Goal: Task Accomplishment & Management: Use online tool/utility

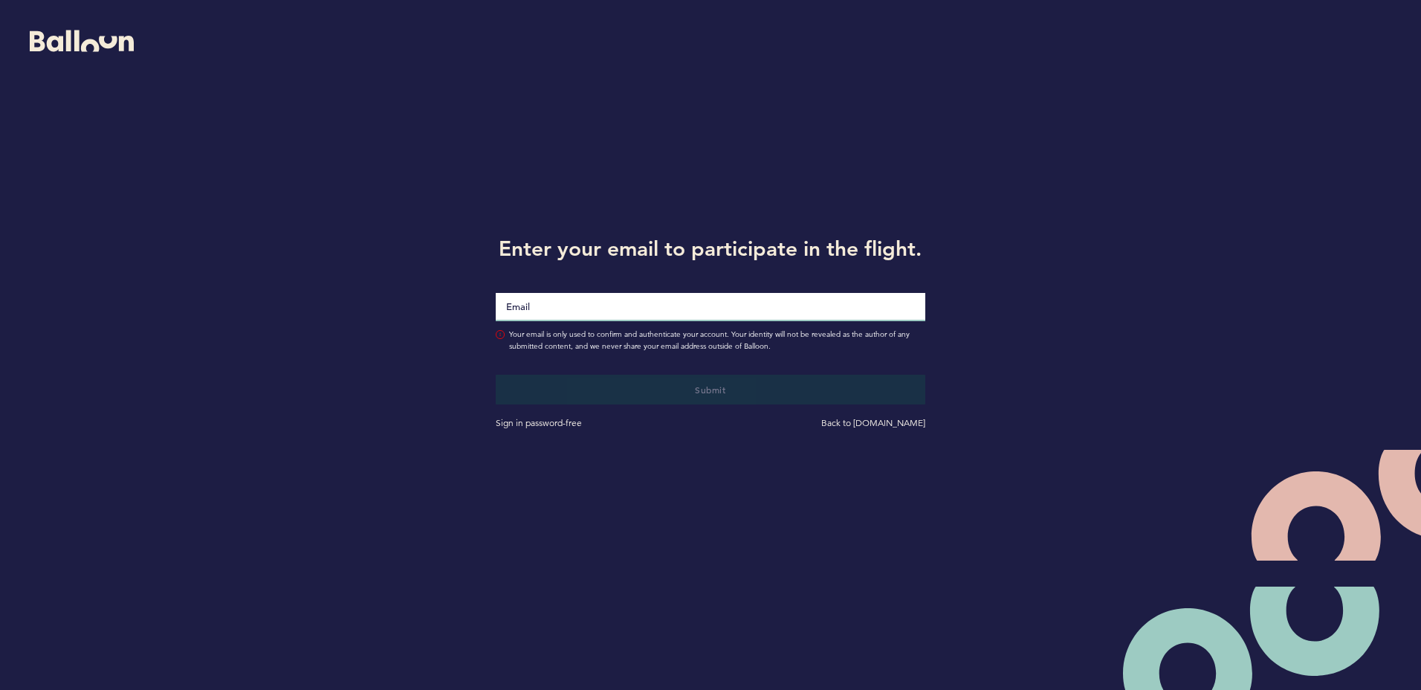
click at [542, 307] on input "Email" at bounding box center [710, 307] width 429 height 28
type input "[PERSON_NAME][EMAIL_ADDRESS][DOMAIN_NAME]"
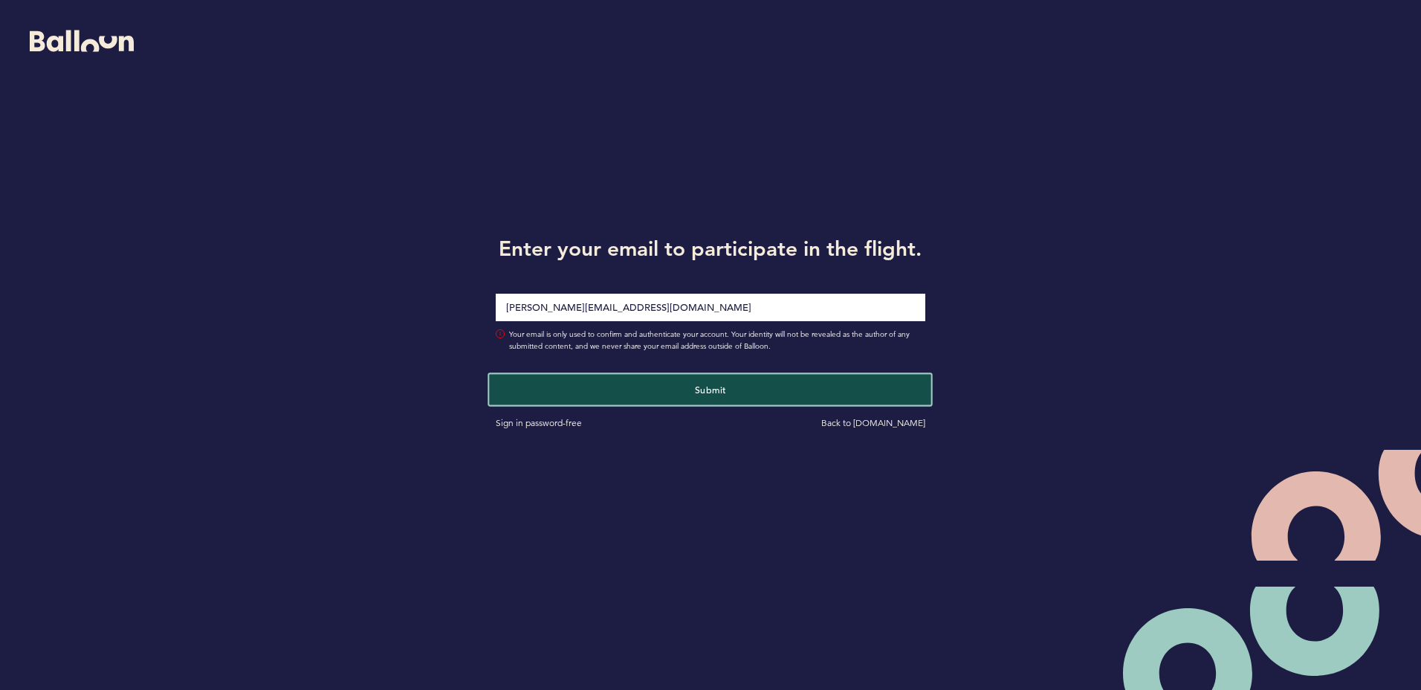
click at [649, 401] on button "Submit" at bounding box center [711, 389] width 442 height 30
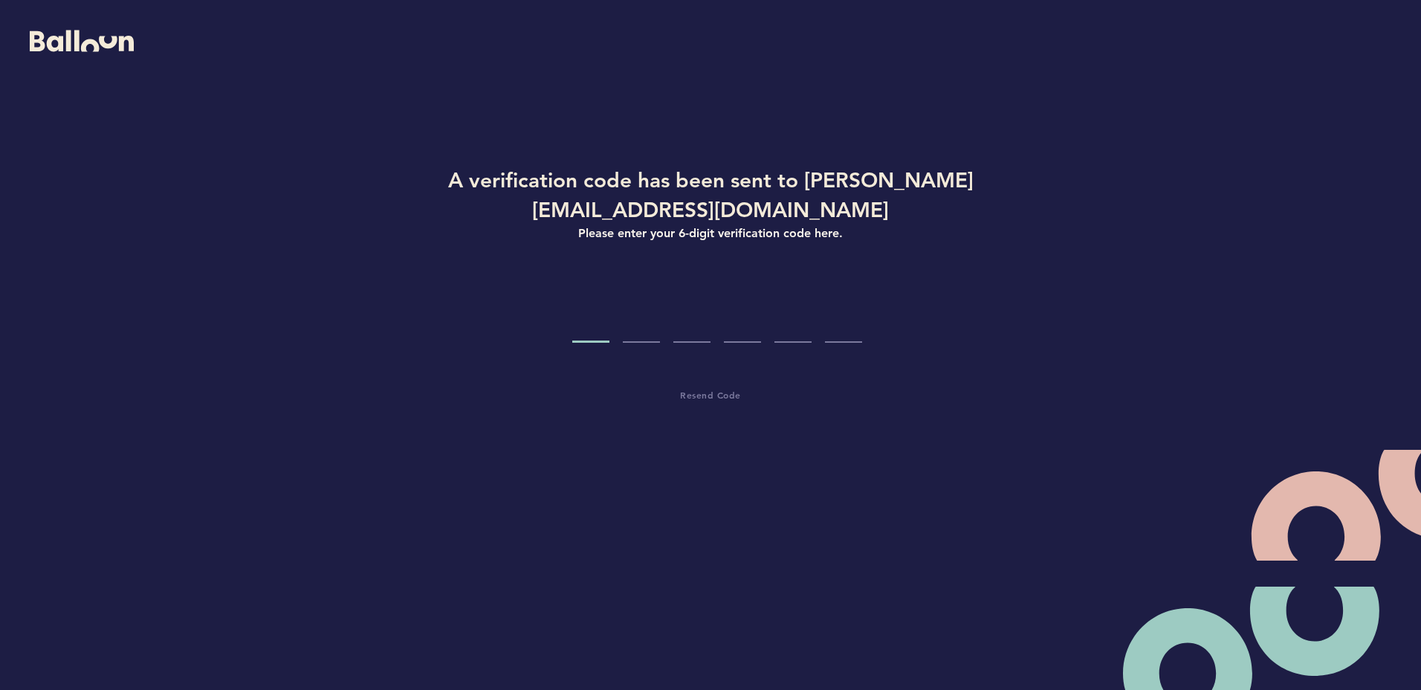
click at [591, 287] on input "Code digit 1" at bounding box center [590, 315] width 37 height 56
type input "9"
type input "7"
type input "0"
type input "5"
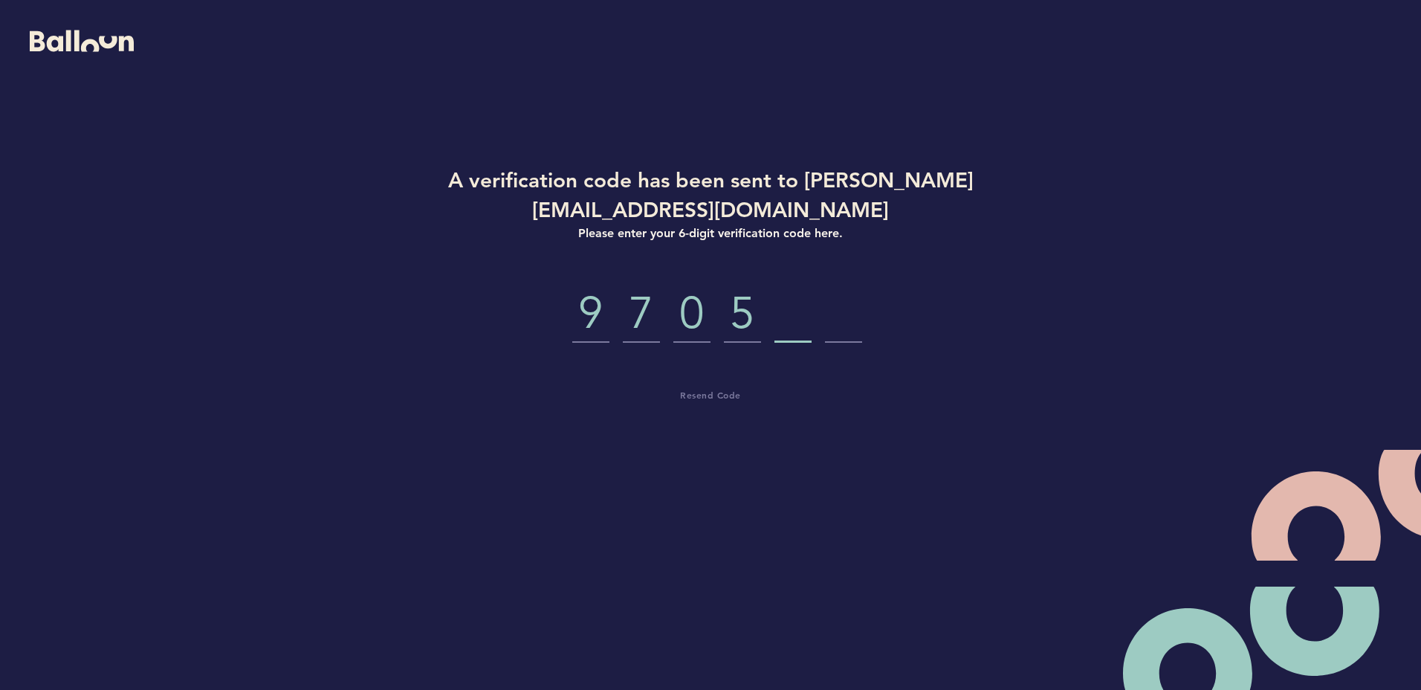
type input "9"
type input "7"
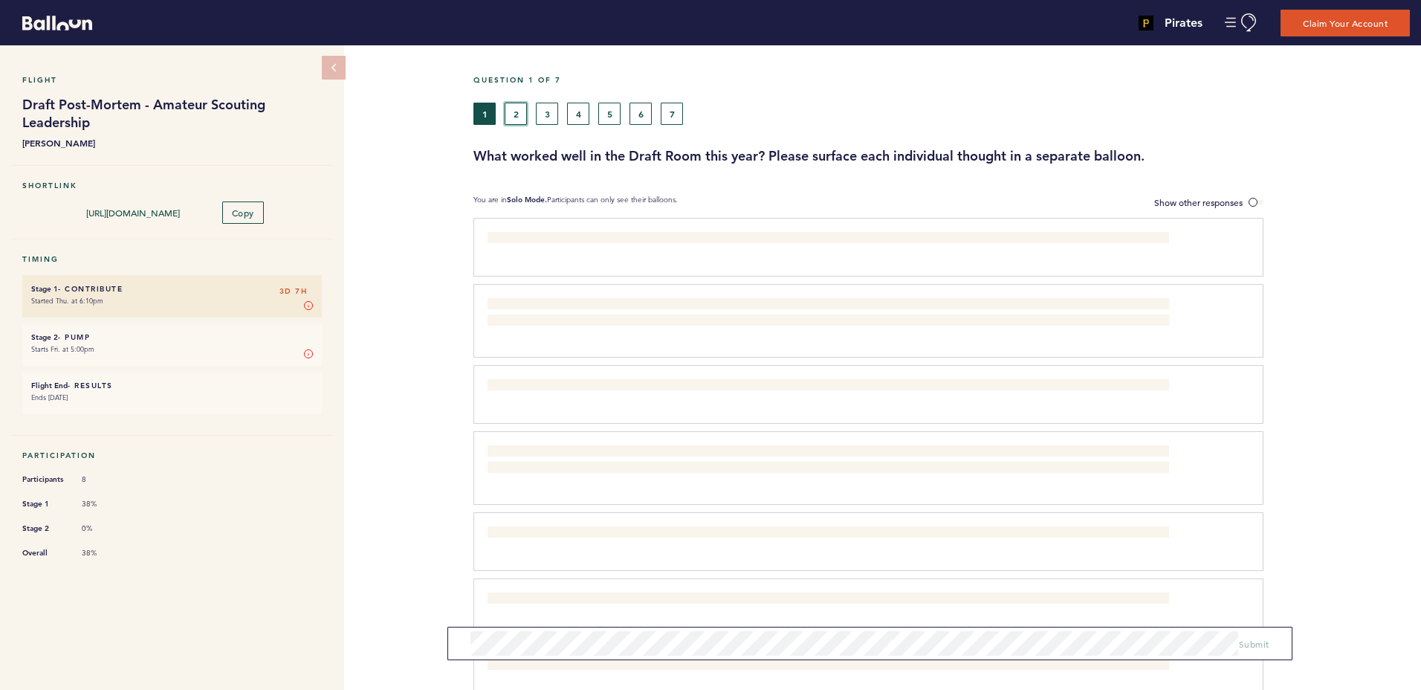
click at [516, 115] on button "2" at bounding box center [516, 114] width 22 height 22
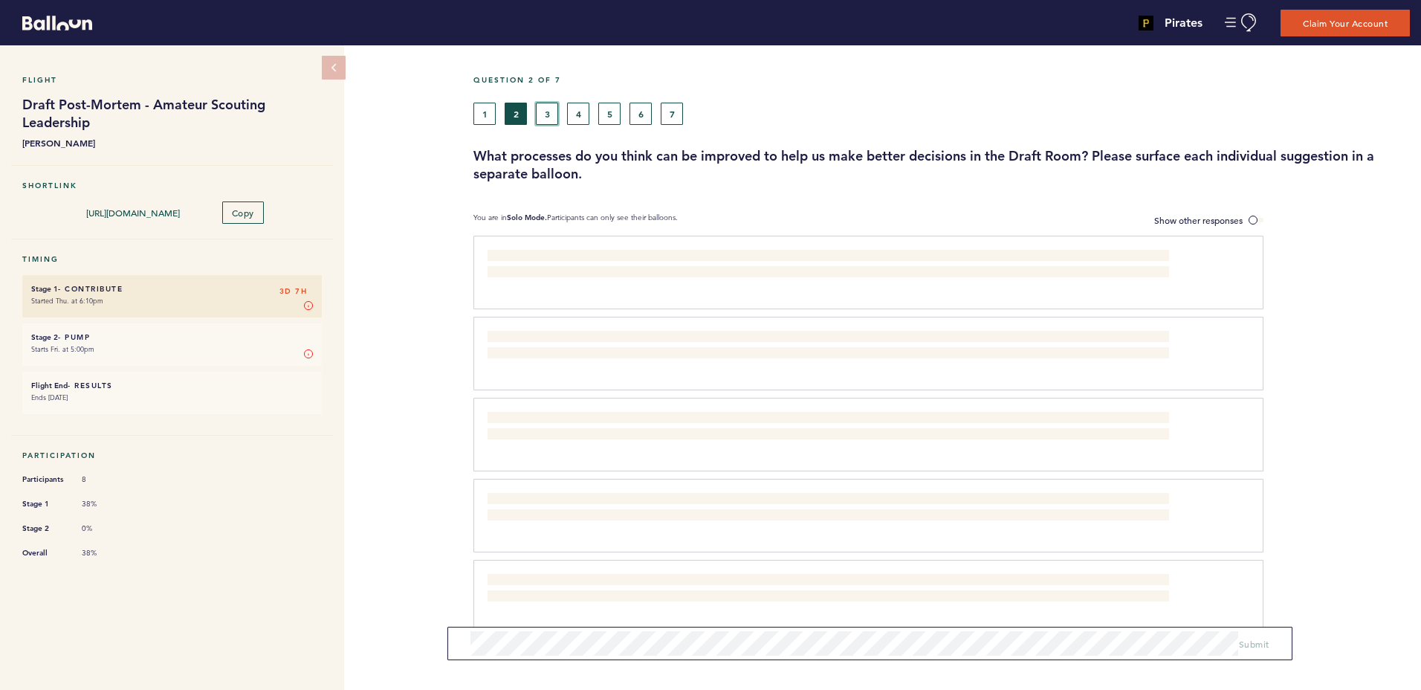
click at [551, 115] on button "3" at bounding box center [547, 114] width 22 height 22
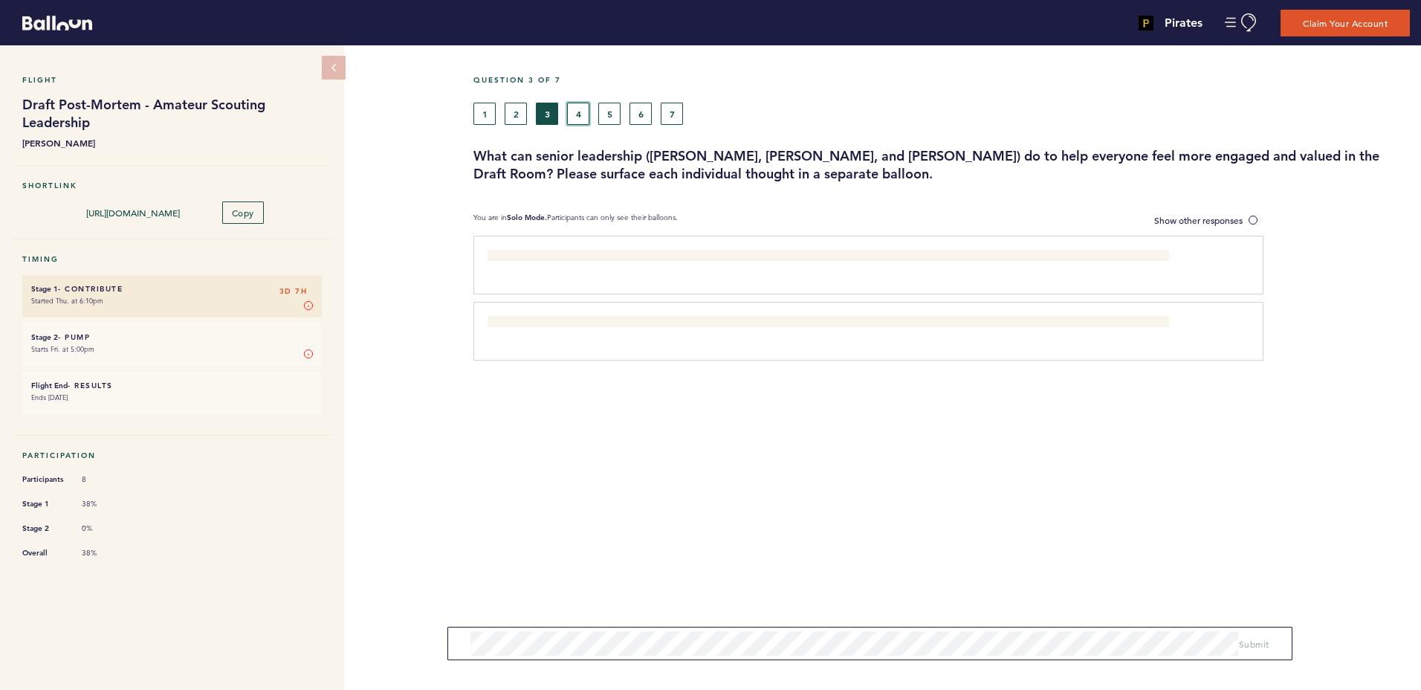
click at [574, 118] on button "4" at bounding box center [578, 114] width 22 height 22
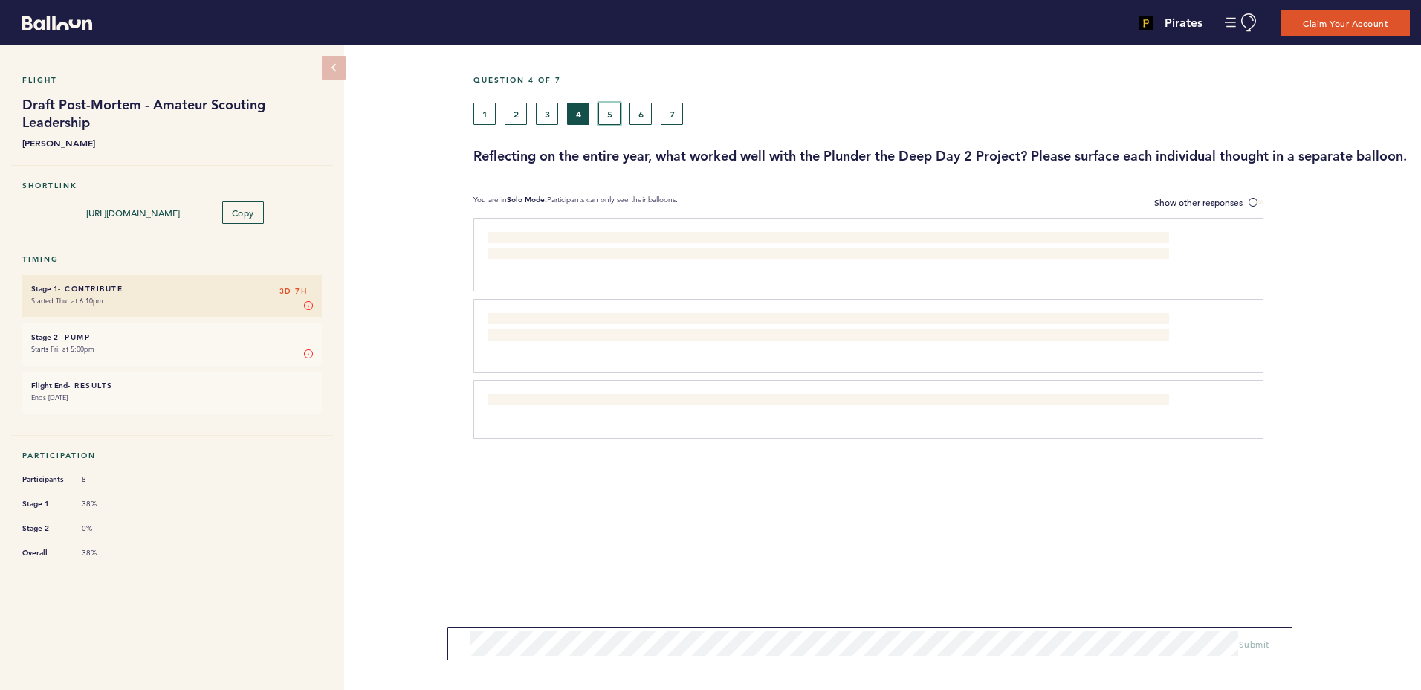
click at [609, 118] on button "5" at bounding box center [609, 114] width 22 height 22
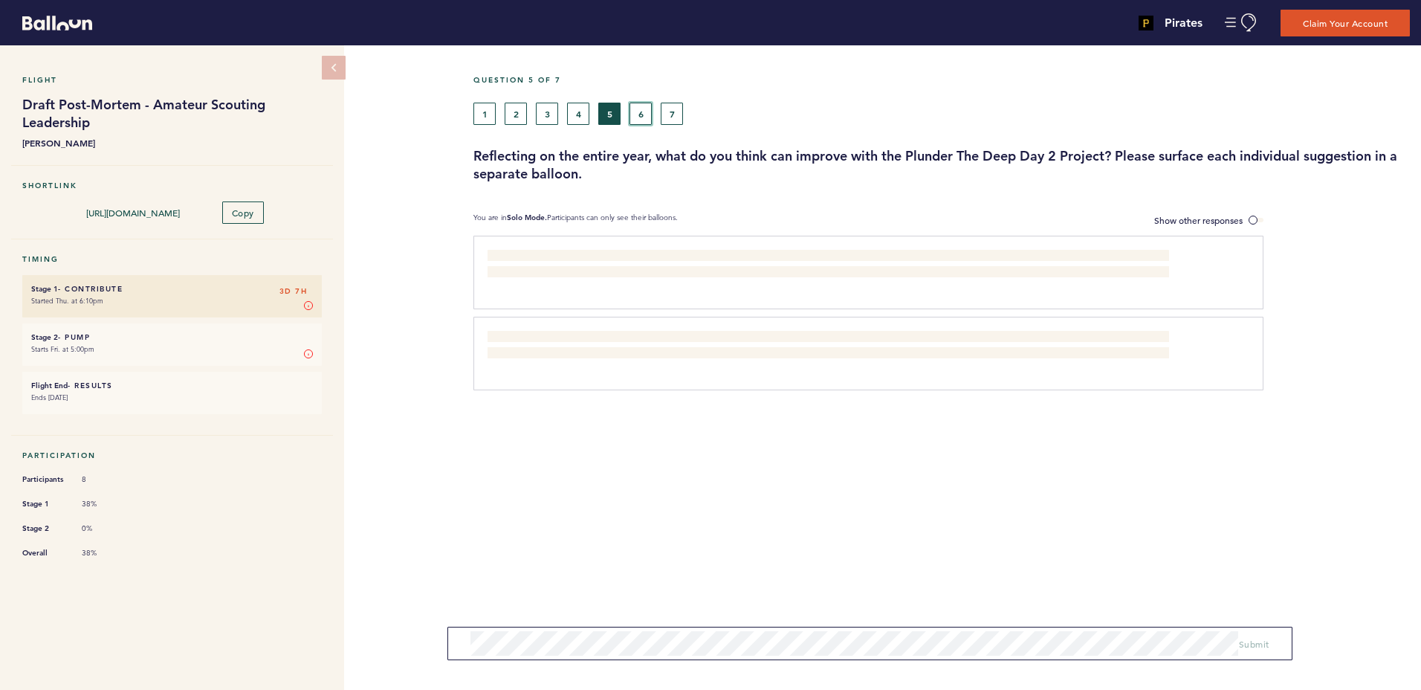
click at [637, 114] on button "6" at bounding box center [640, 114] width 22 height 22
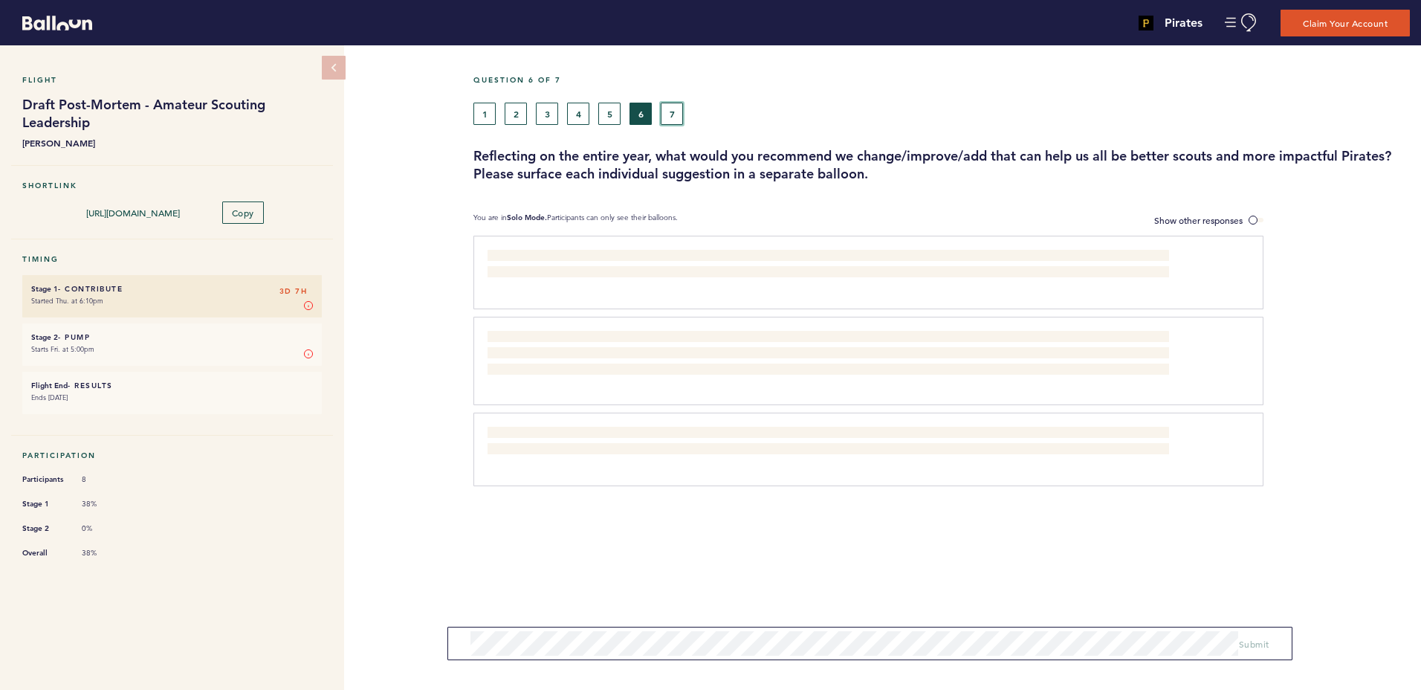
click at [672, 113] on button "7" at bounding box center [672, 114] width 22 height 22
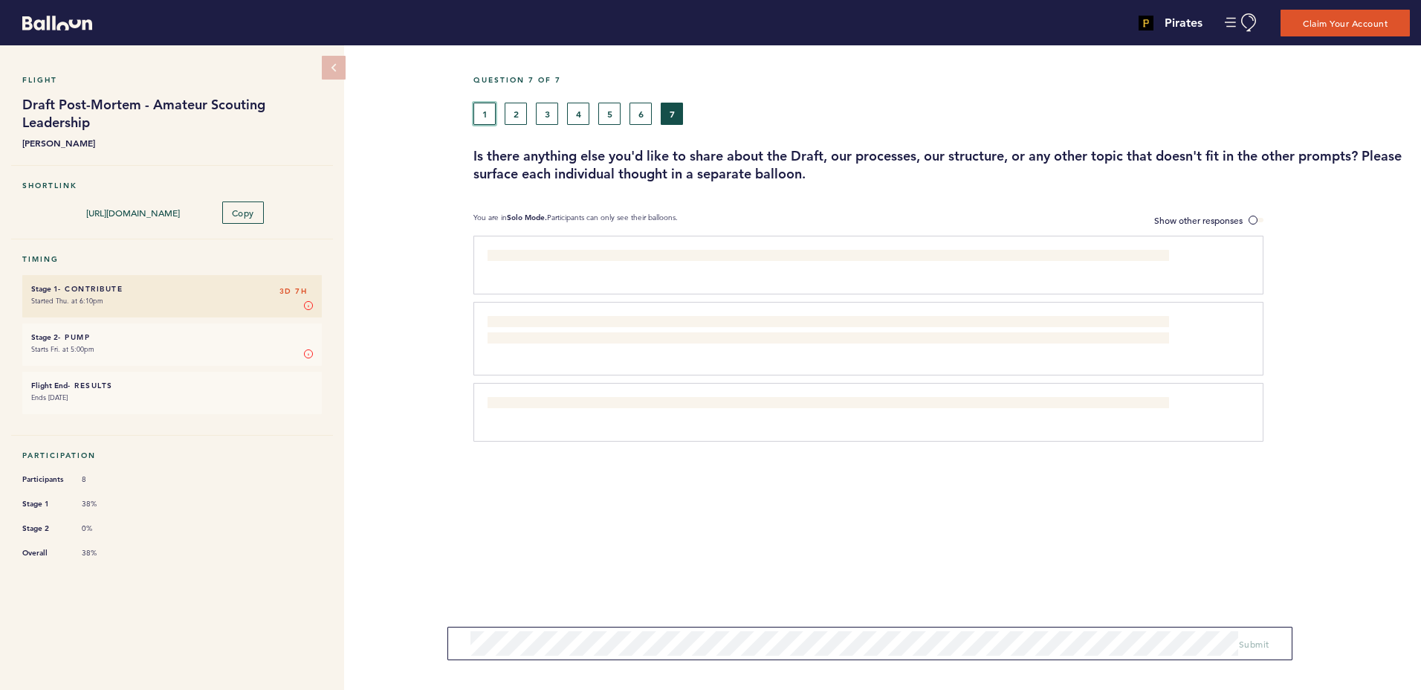
click at [485, 114] on button "1" at bounding box center [484, 114] width 22 height 22
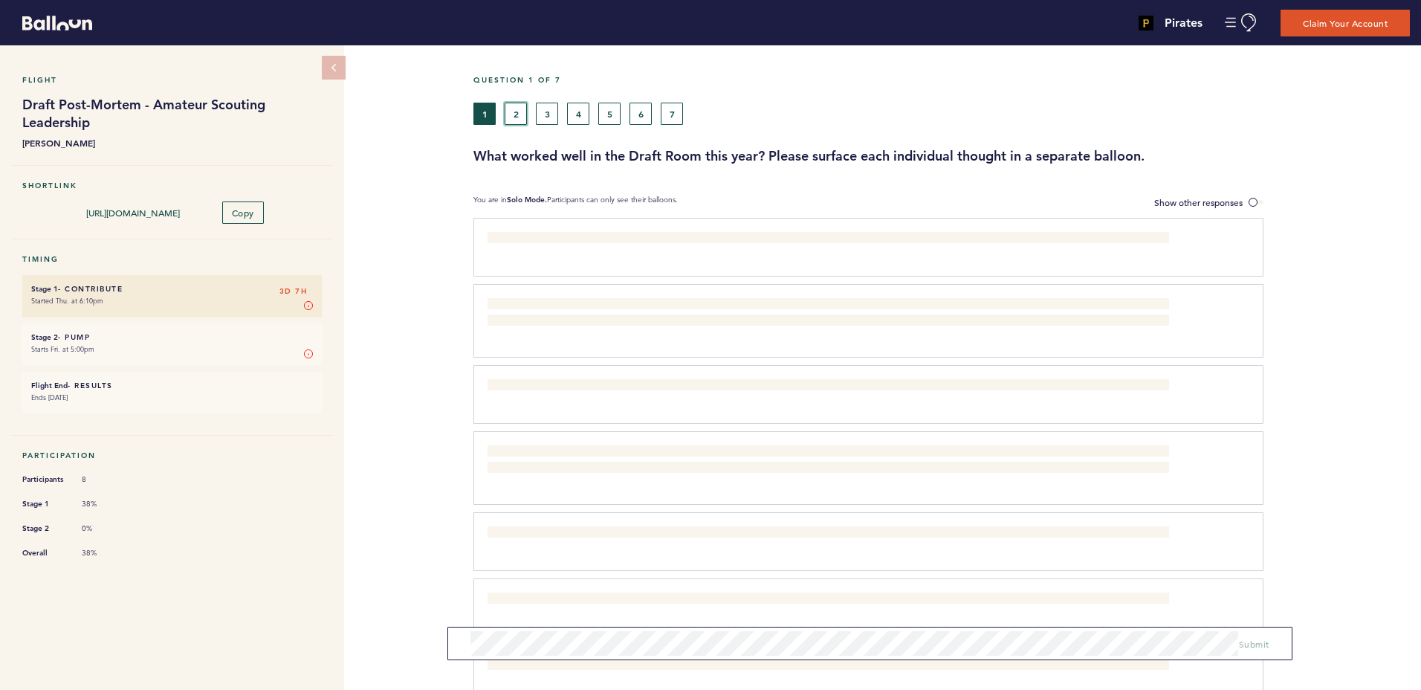
click at [519, 113] on button "2" at bounding box center [516, 114] width 22 height 22
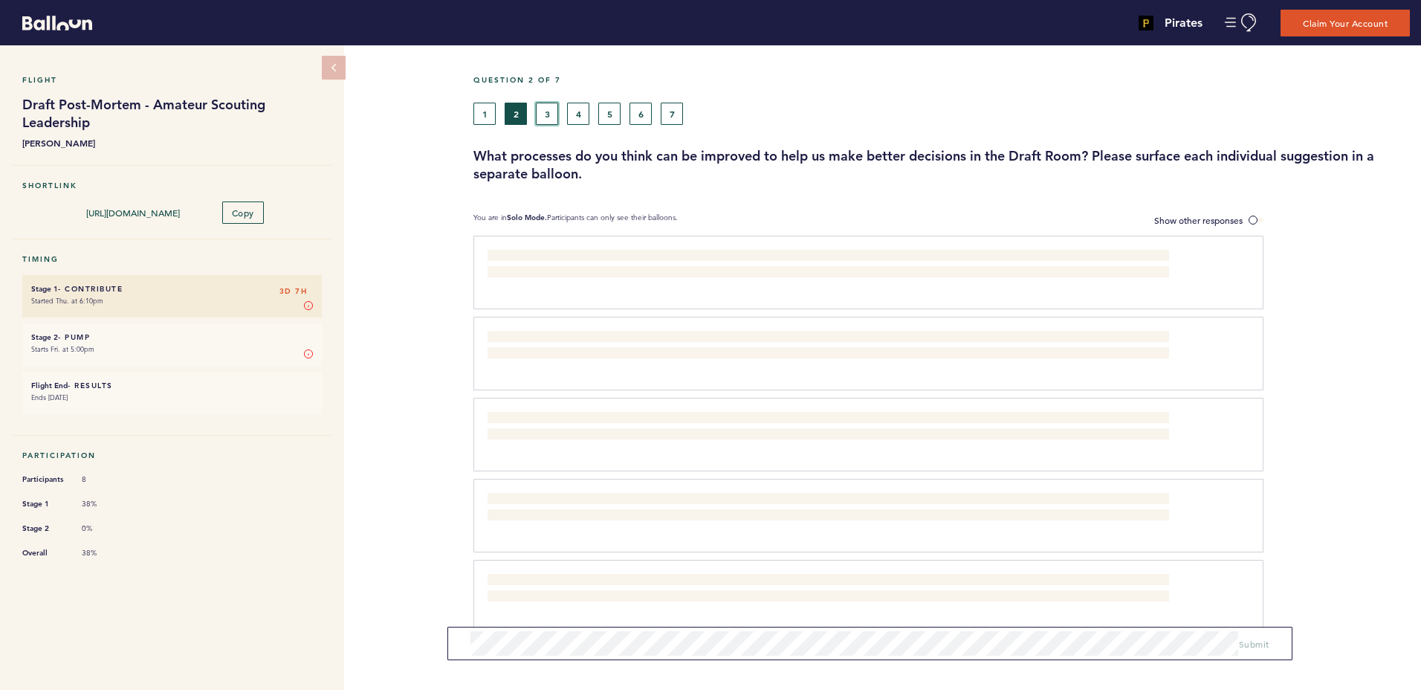
click at [551, 112] on button "3" at bounding box center [547, 114] width 22 height 22
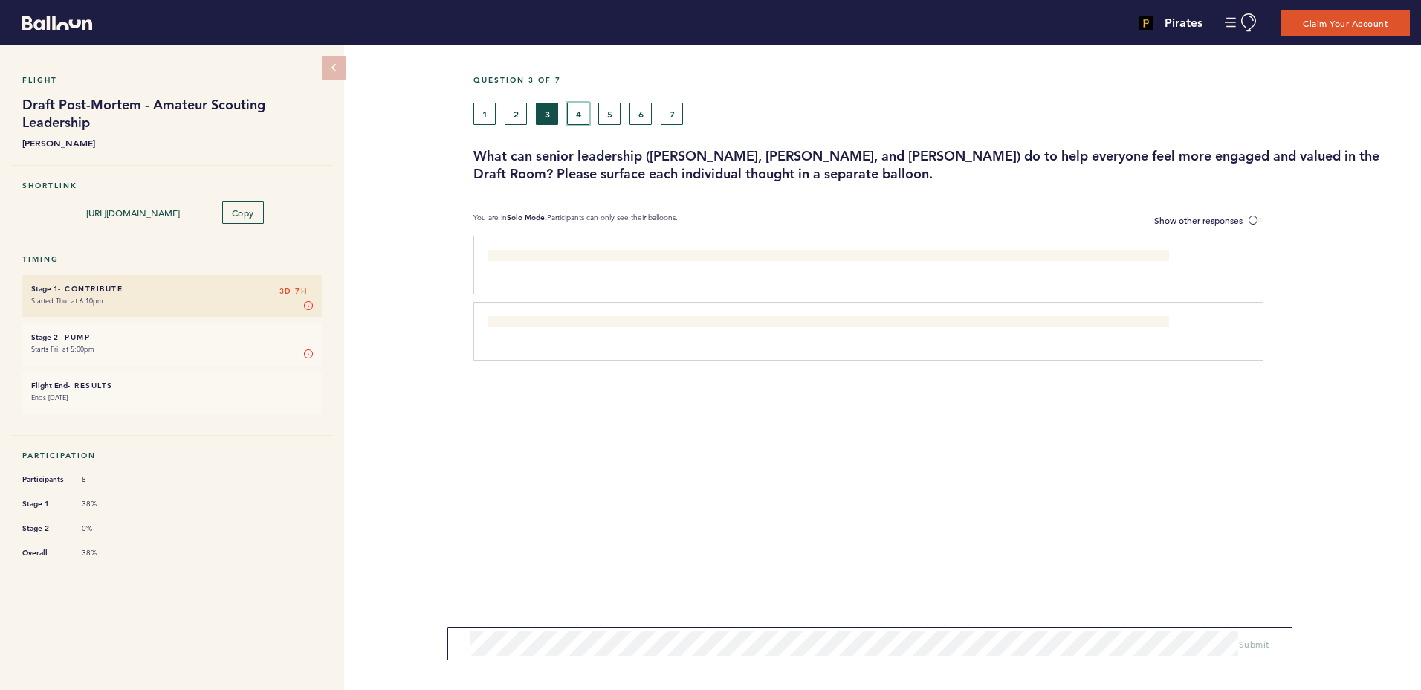
click at [578, 114] on button "4" at bounding box center [578, 114] width 22 height 22
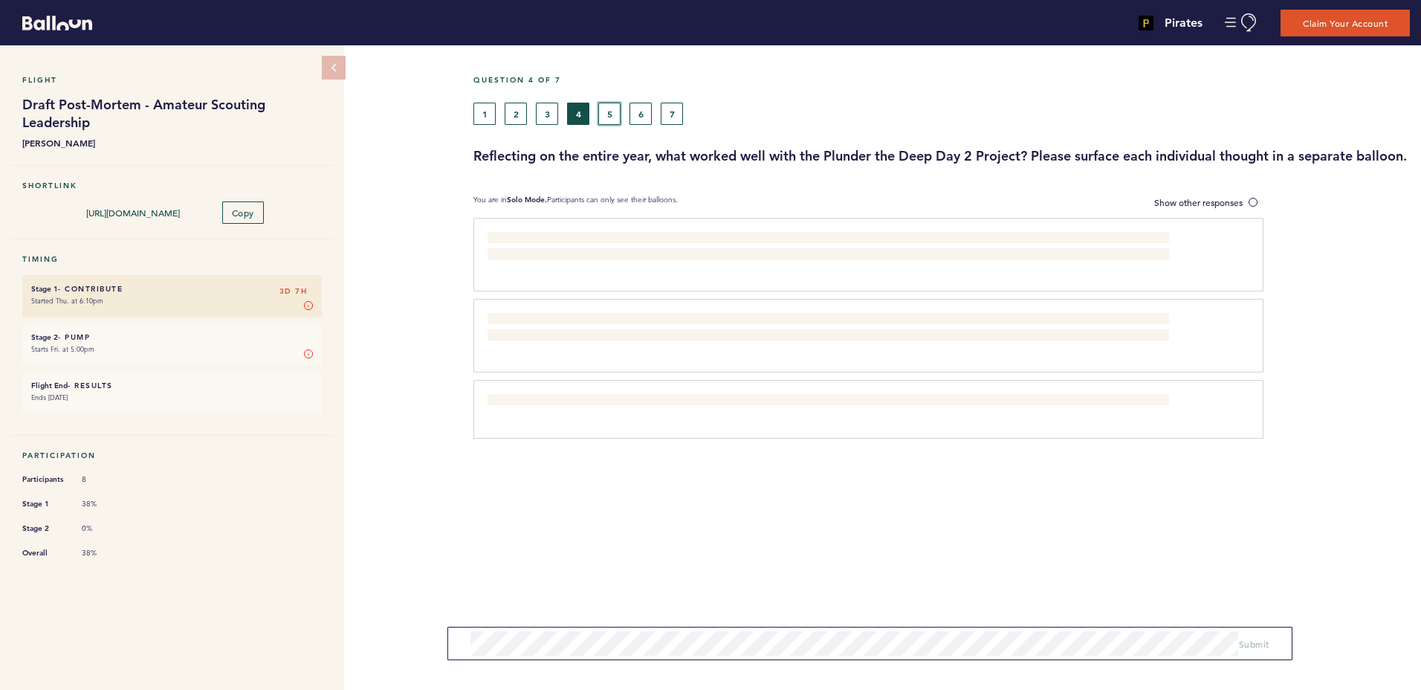
click at [612, 115] on button "5" at bounding box center [609, 114] width 22 height 22
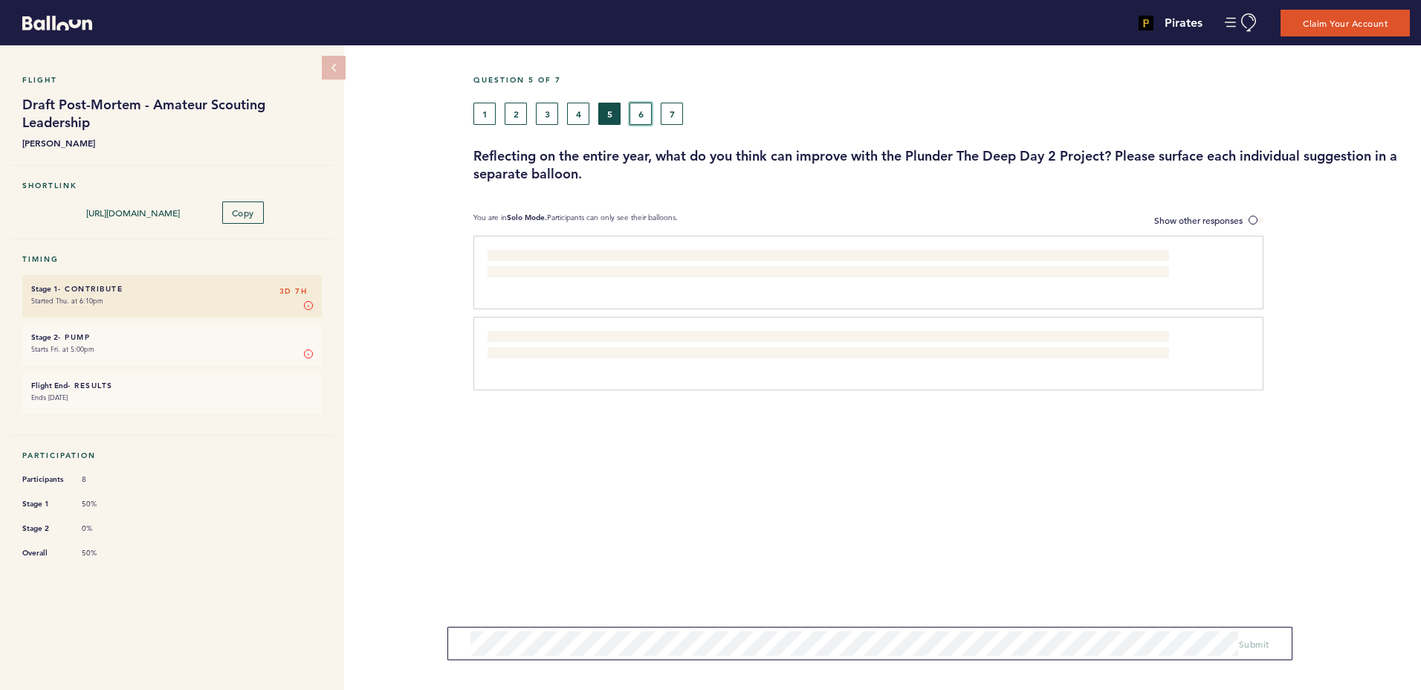
click at [638, 120] on button "6" at bounding box center [640, 114] width 22 height 22
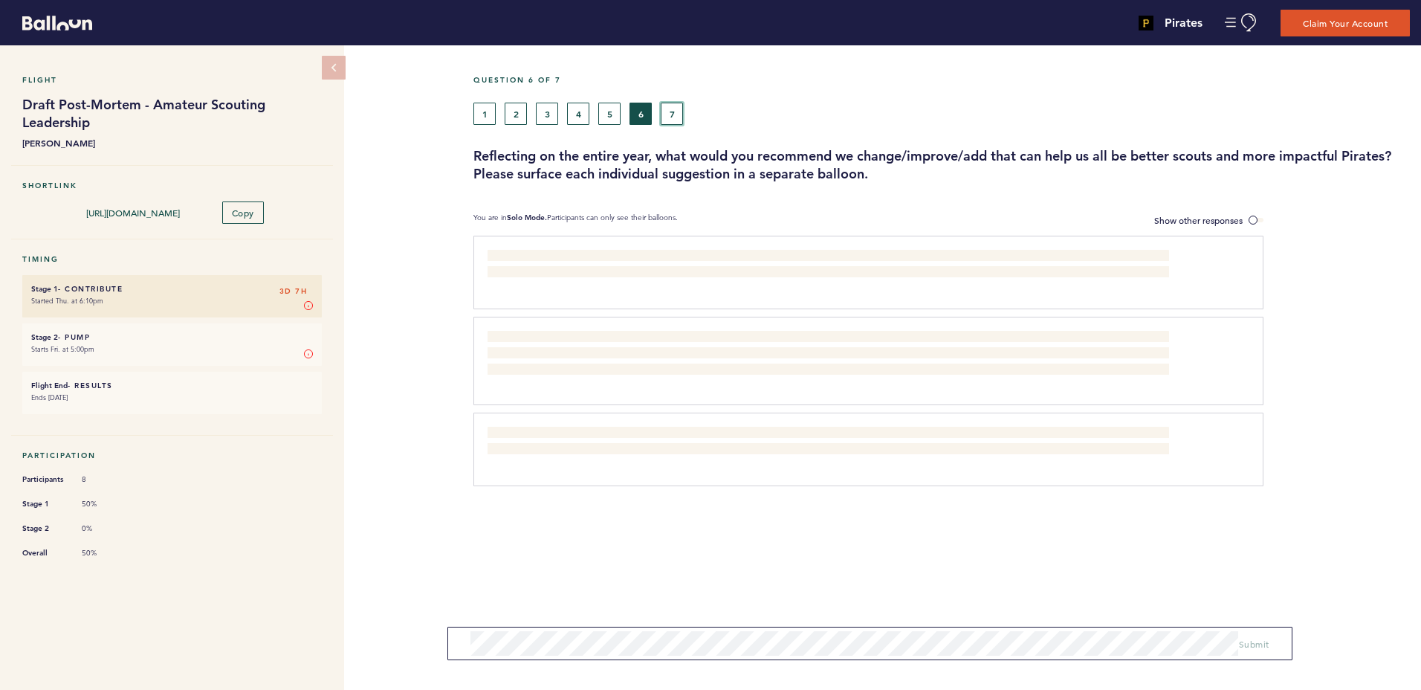
click at [668, 114] on button "7" at bounding box center [672, 114] width 22 height 22
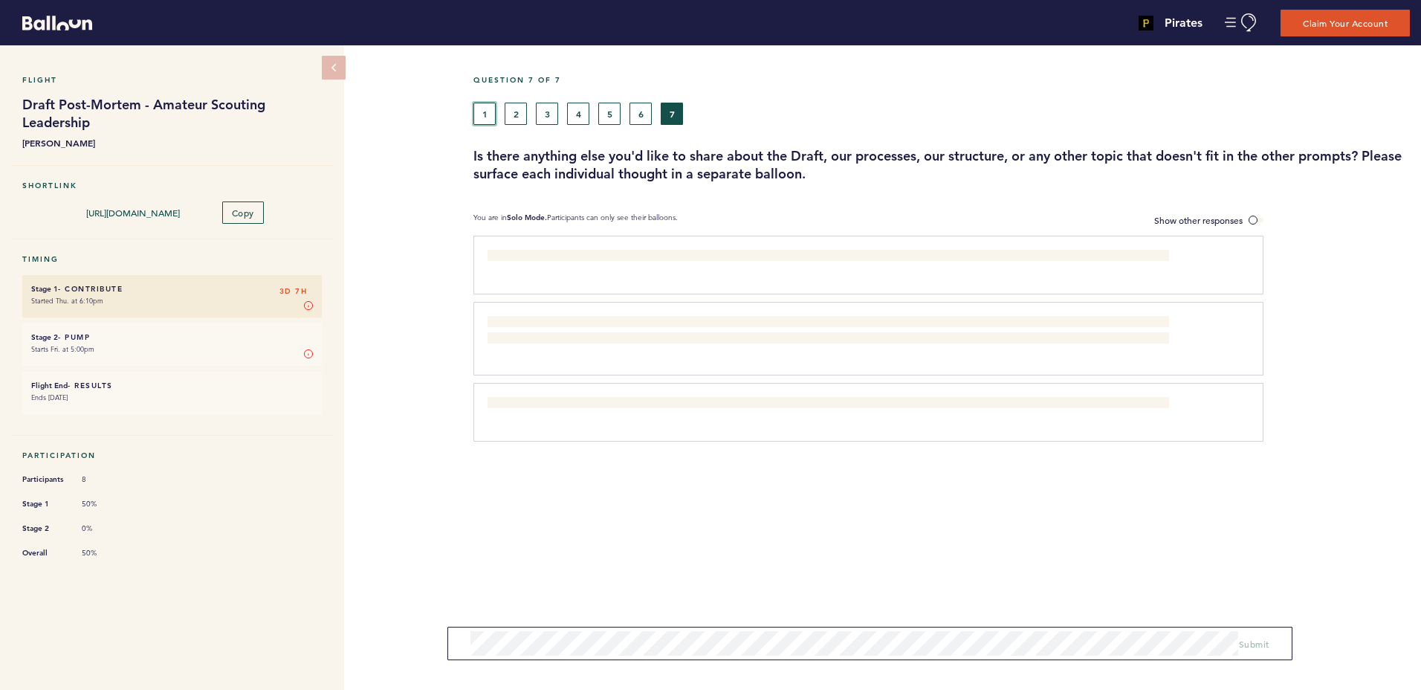
click at [479, 120] on button "1" at bounding box center [484, 114] width 22 height 22
